Goal: Information Seeking & Learning: Learn about a topic

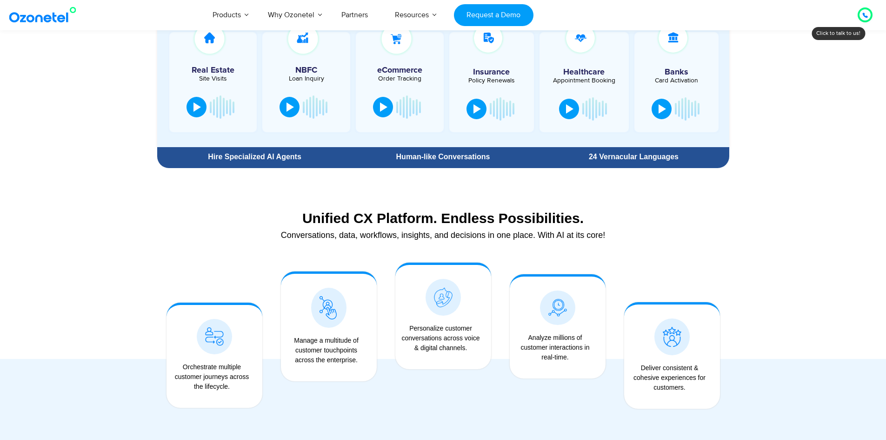
scroll to position [683, 0]
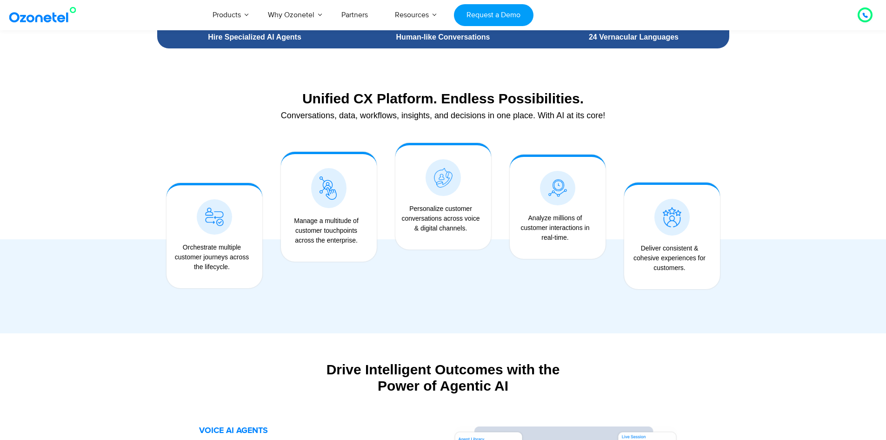
click at [808, 194] on div at bounding box center [443, 193] width 886 height 280
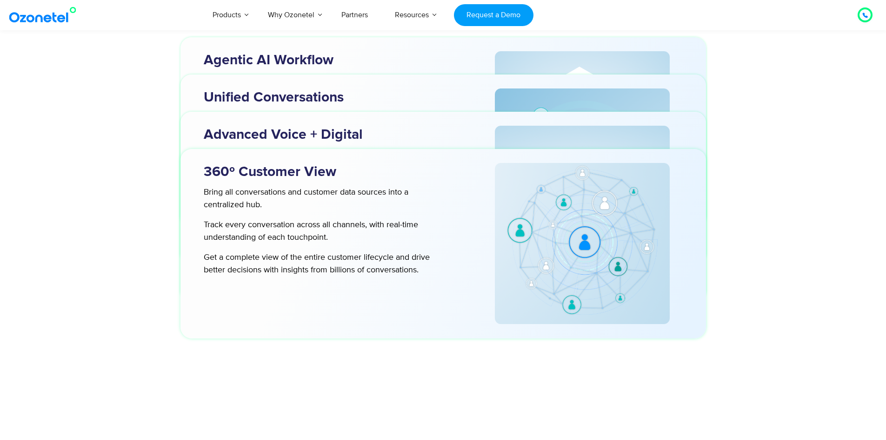
scroll to position [2962, 0]
click at [333, 130] on h3 "Advanced Voice + Digital" at bounding box center [334, 135] width 261 height 18
click at [321, 86] on div "Unified Conversations Drive unified conversations with our natively integrated …" at bounding box center [329, 169] width 279 height 170
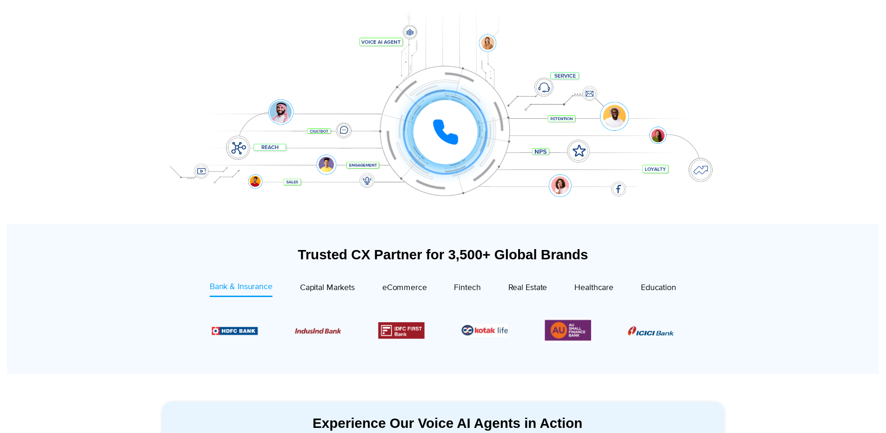
scroll to position [0, 0]
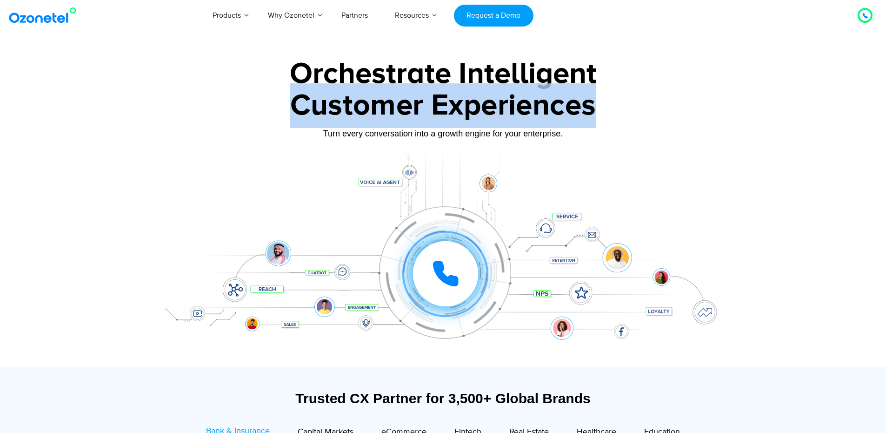
drag, startPoint x: 292, startPoint y: 107, endPoint x: 603, endPoint y: 111, distance: 310.8
click at [603, 111] on div "Customer Experiences" at bounding box center [444, 105] width 582 height 45
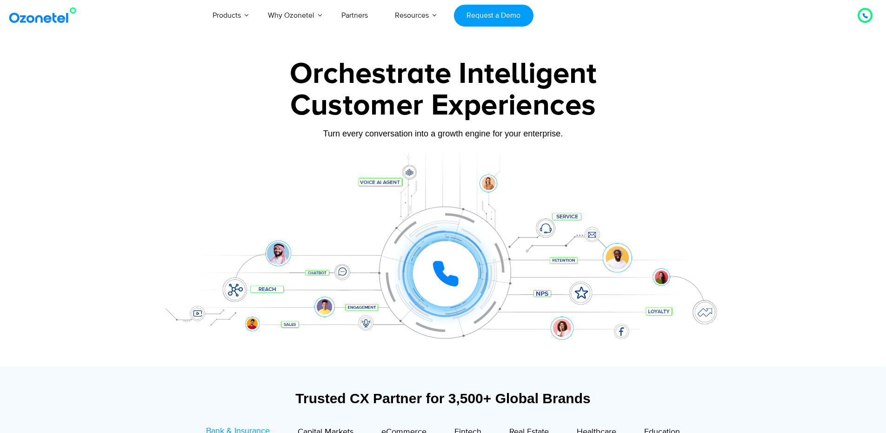
click at [65, 151] on div at bounding box center [443, 208] width 886 height 317
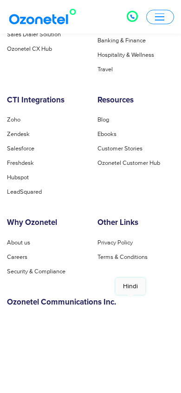
scroll to position [7959, 0]
